Goal: Transaction & Acquisition: Register for event/course

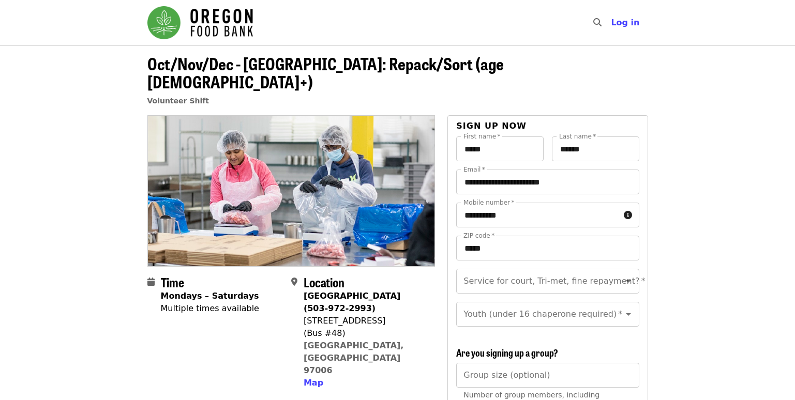
click at [225, 18] on img "Main navigation" at bounding box center [199, 22] width 105 height 33
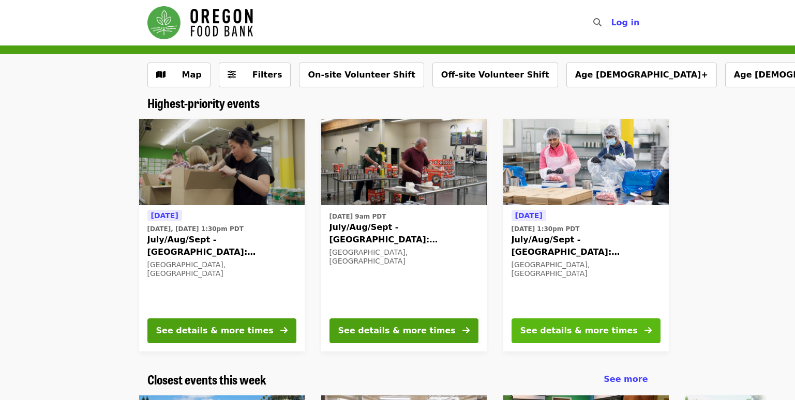
click at [580, 331] on div "See details & more times" at bounding box center [578, 331] width 117 height 12
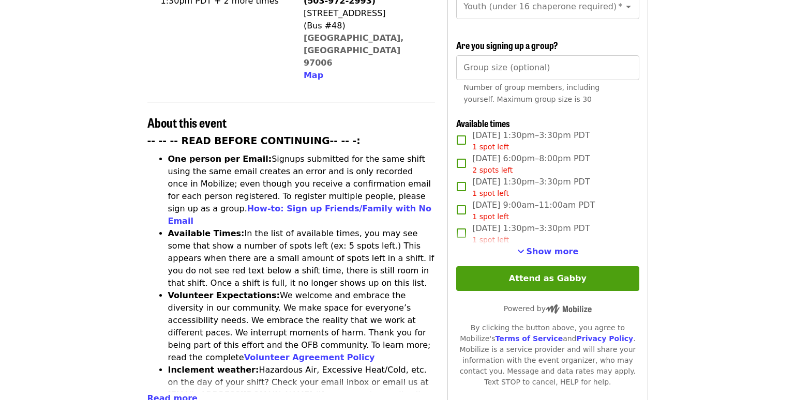
scroll to position [310, 0]
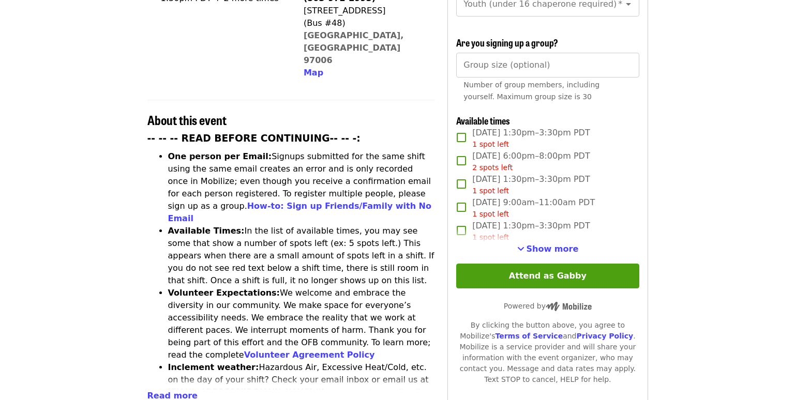
click at [567, 248] on span "Show more" at bounding box center [552, 249] width 52 height 10
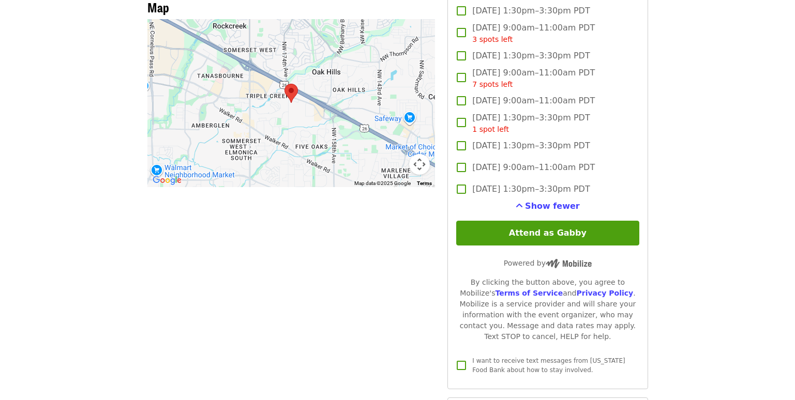
scroll to position [931, 0]
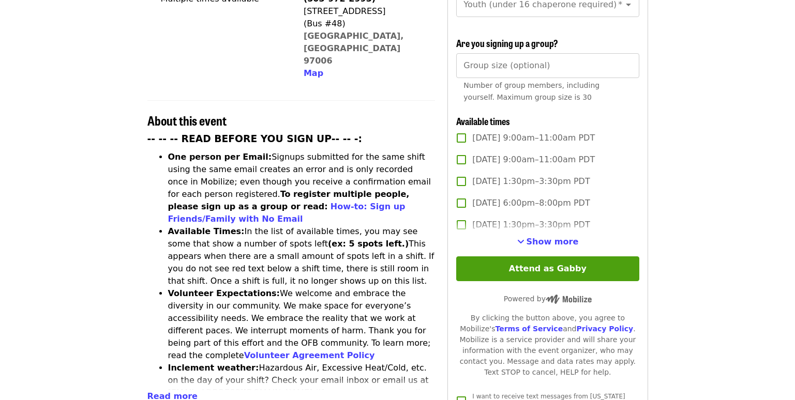
scroll to position [310, 0]
click at [566, 239] on span "Show more" at bounding box center [552, 241] width 52 height 10
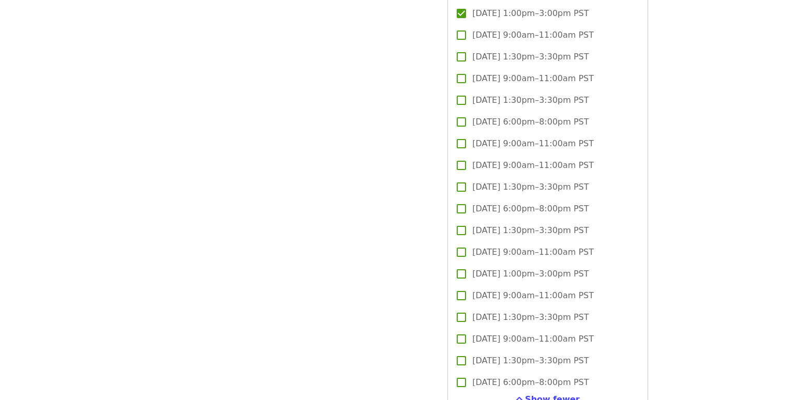
scroll to position [2998, 0]
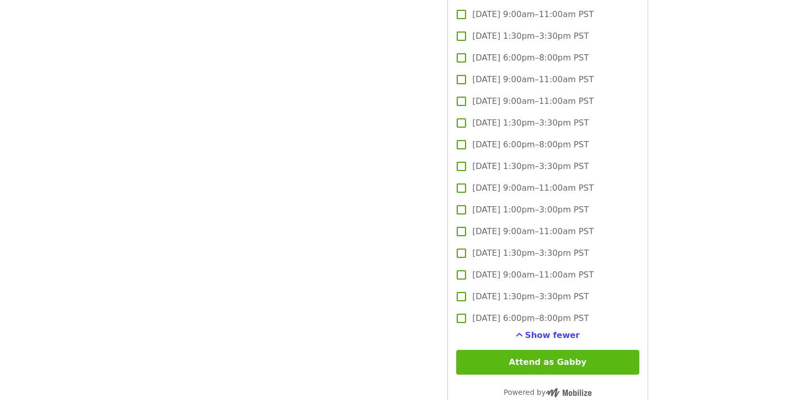
click at [536, 362] on button "Attend as Gabby" at bounding box center [547, 362] width 182 height 25
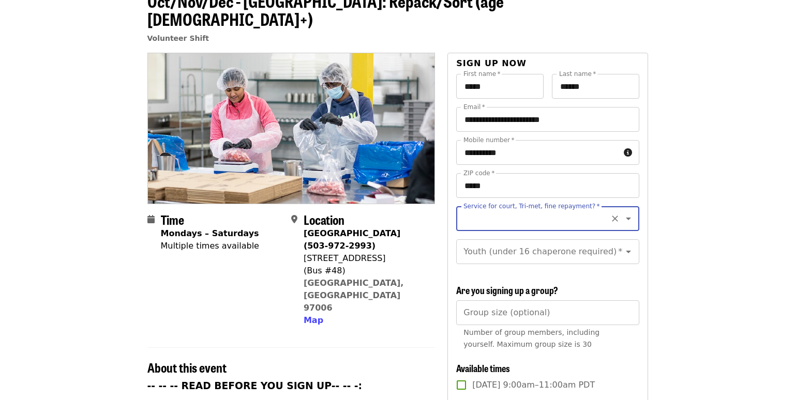
scroll to position [47, 0]
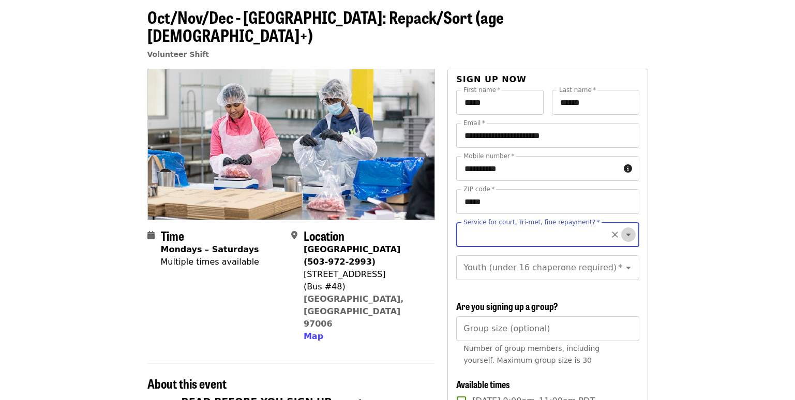
click at [622, 228] on icon "Open" at bounding box center [628, 234] width 12 height 12
click at [626, 233] on icon "Close" at bounding box center [628, 234] width 5 height 3
click at [477, 246] on li "No" at bounding box center [543, 244] width 175 height 19
click at [622, 262] on icon "Open" at bounding box center [628, 268] width 12 height 12
type input "**"
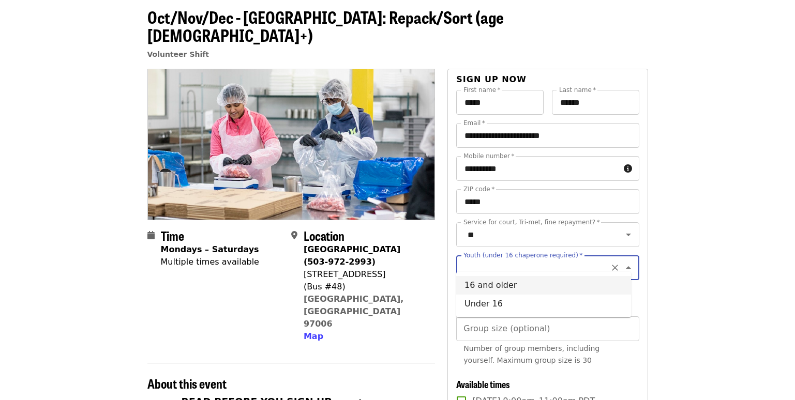
click at [483, 288] on li "16 and older" at bounding box center [543, 285] width 175 height 19
type input "**********"
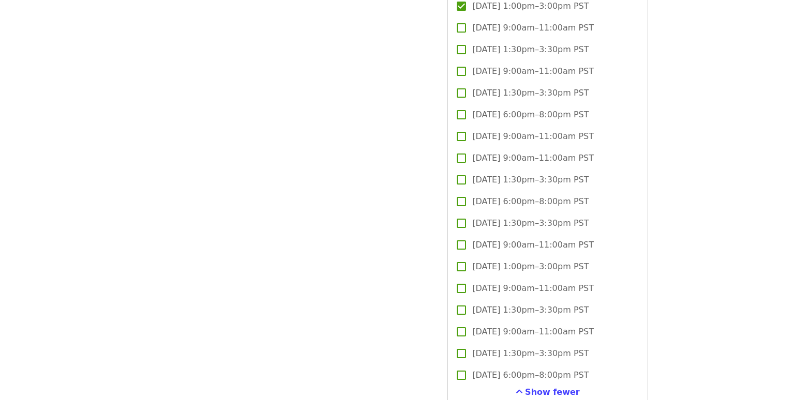
scroll to position [3252, 0]
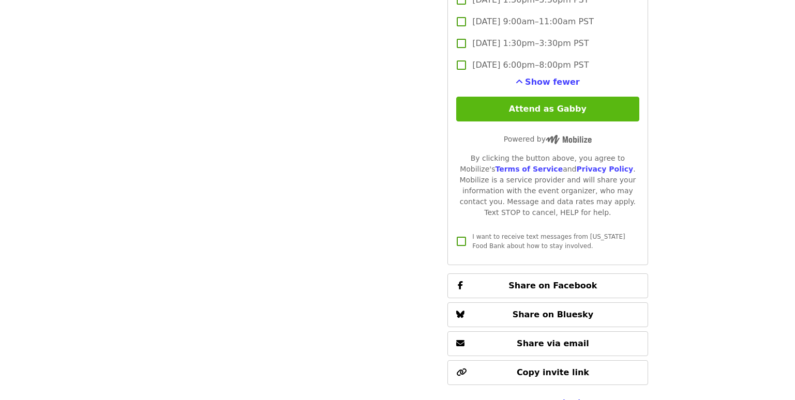
click at [553, 105] on button "Attend as Gabby" at bounding box center [547, 109] width 182 height 25
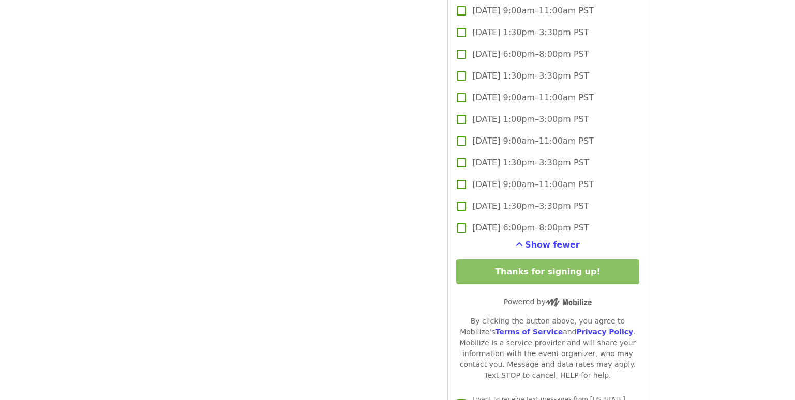
scroll to position [3099, 0]
